Goal: Check status

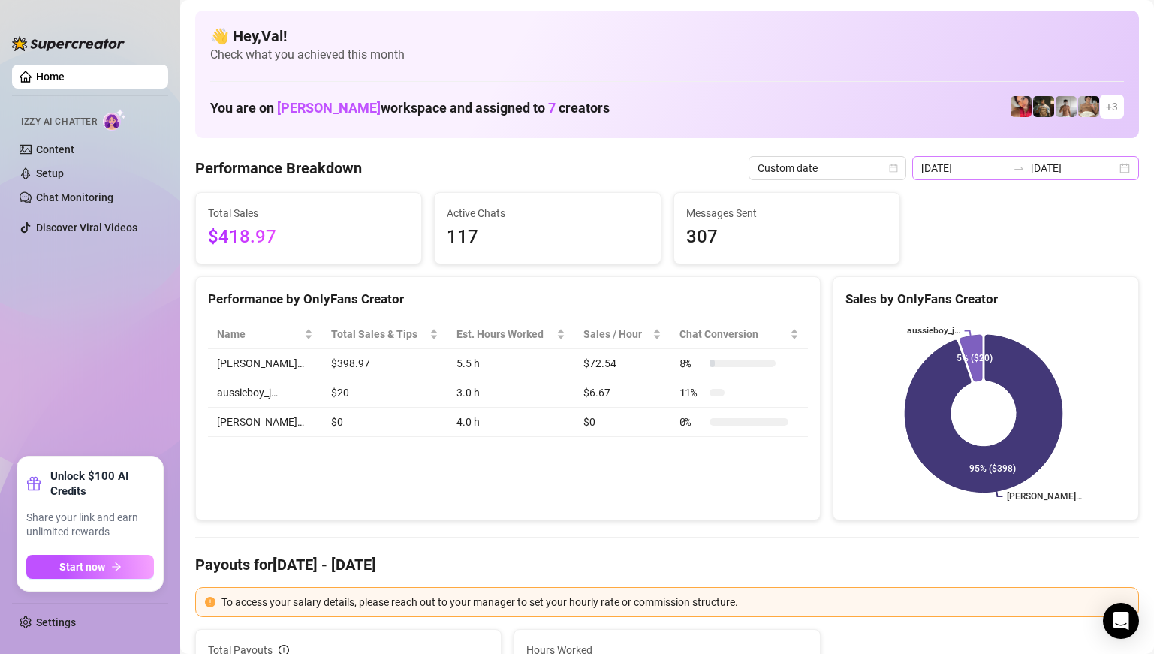
click at [1111, 167] on div "2025-08-31 2025-08-31" at bounding box center [1025, 168] width 227 height 24
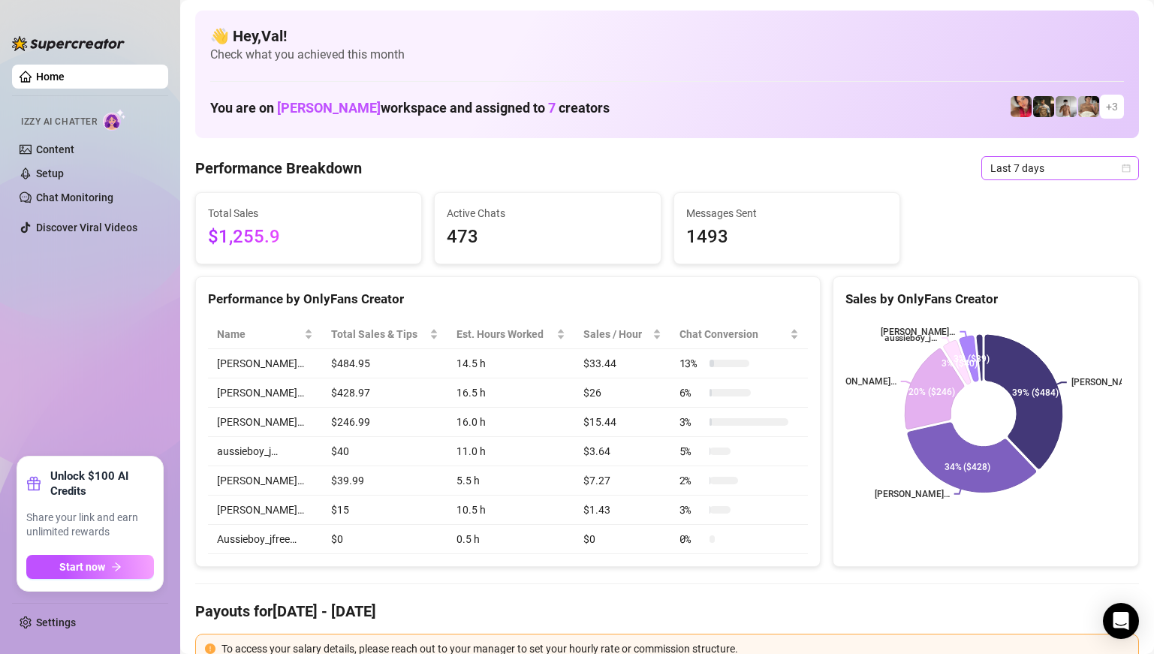
click at [1122, 166] on icon "calendar" at bounding box center [1126, 168] width 9 height 9
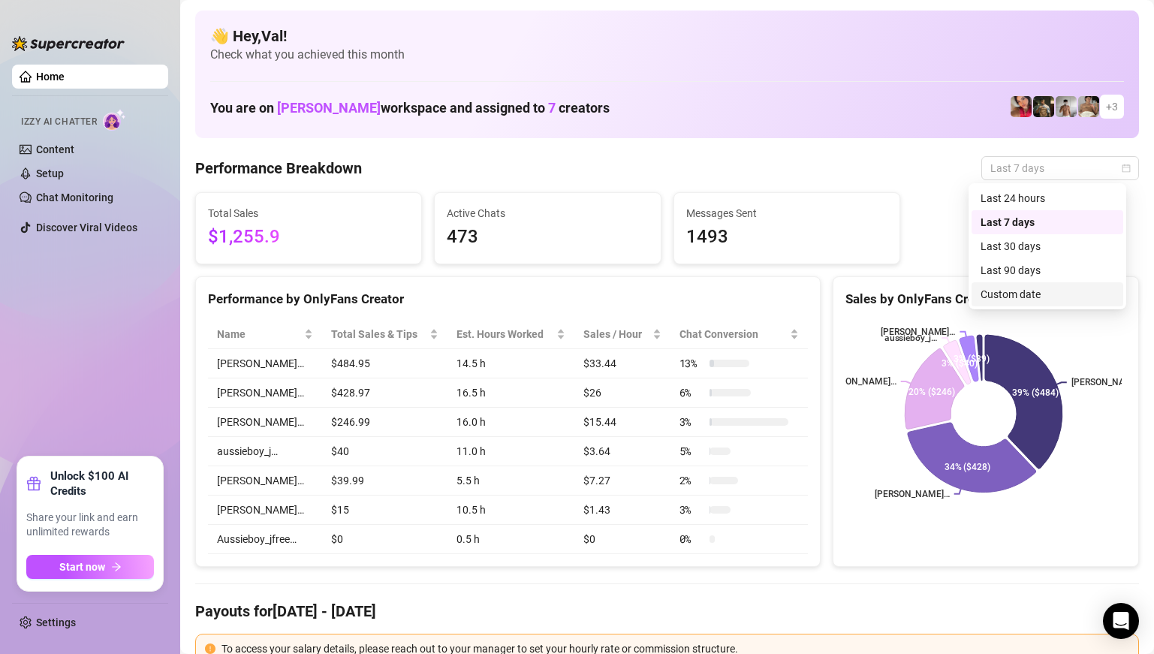
click at [1035, 286] on div "Custom date" at bounding box center [1048, 294] width 134 height 17
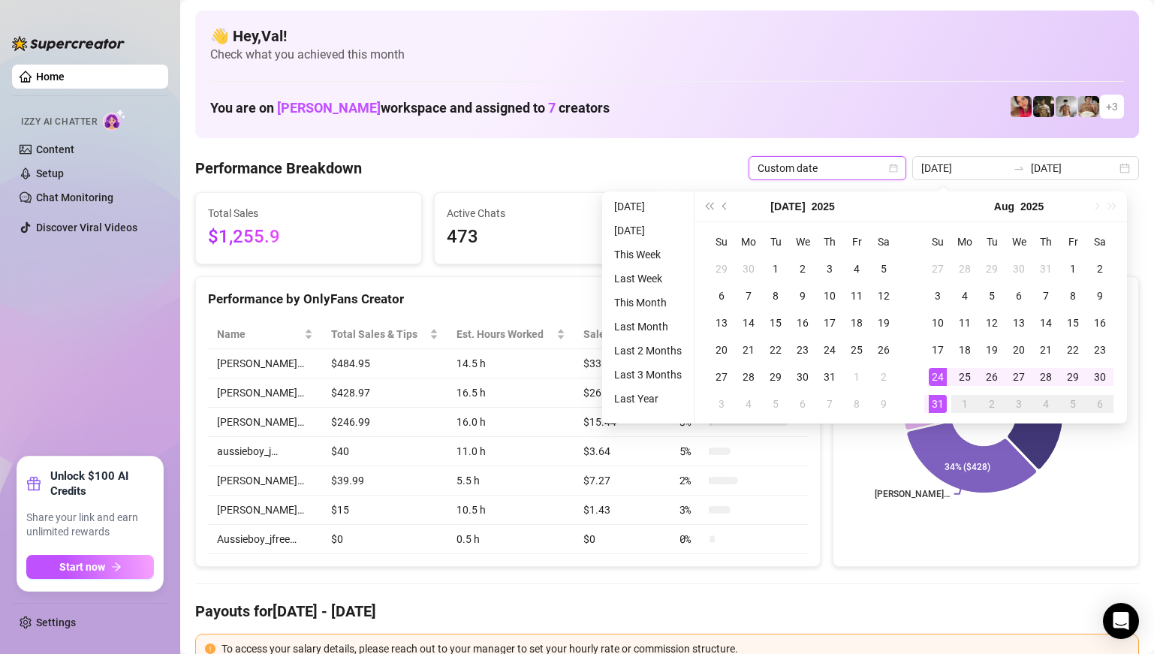
type input "[DATE]"
click at [936, 402] on div "31" at bounding box center [938, 404] width 18 height 18
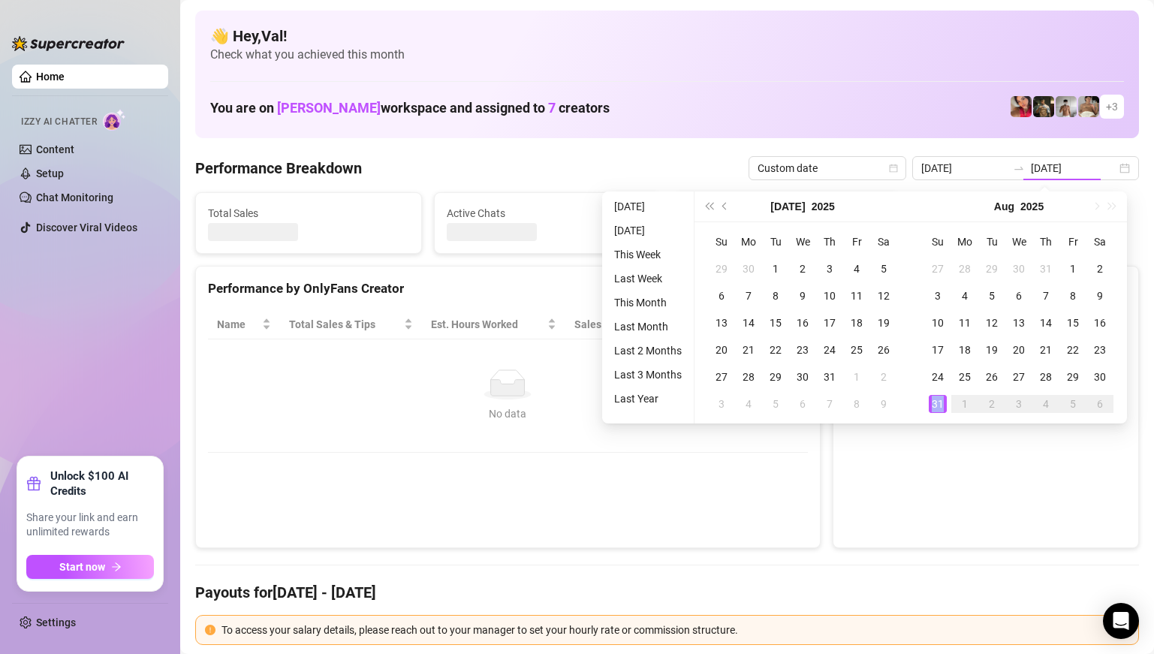
type input "[DATE]"
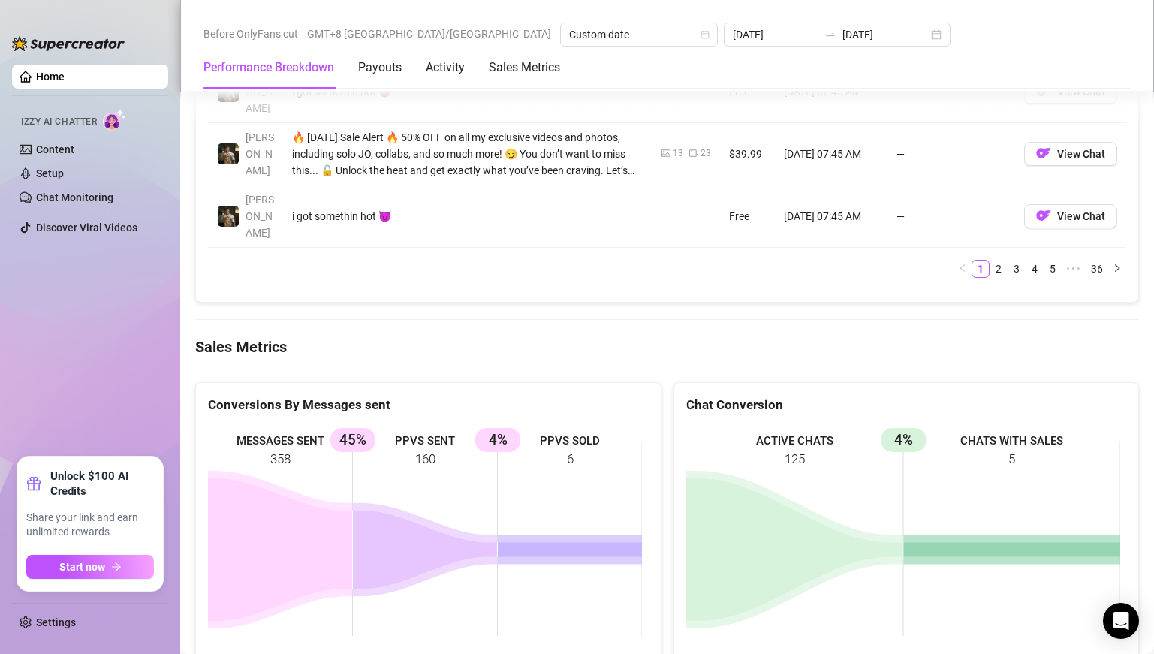
scroll to position [1952, 0]
